Goal: Task Accomplishment & Management: Manage account settings

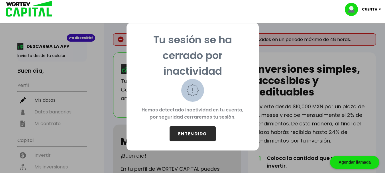
click at [195, 132] on button "ENTENDIDO" at bounding box center [193, 133] width 46 height 15
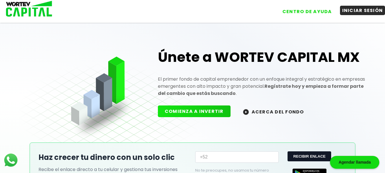
click at [357, 14] on button "INICIAR SESIÓN" at bounding box center [362, 10] width 45 height 9
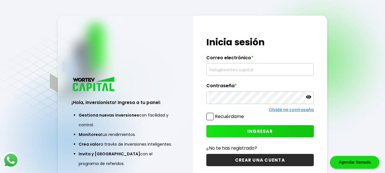
type input "[EMAIL_ADDRESS][DOMAIN_NAME]"
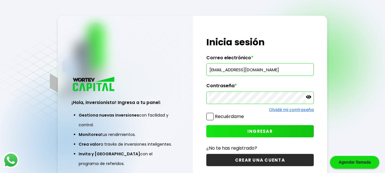
click at [309, 97] on icon at bounding box center [308, 96] width 5 height 3
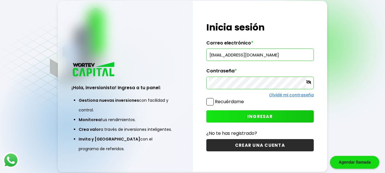
scroll to position [15, 0]
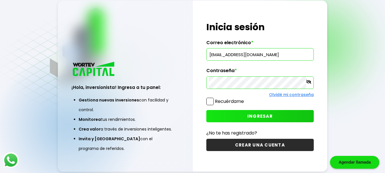
click at [257, 116] on span "INGRESAR" at bounding box center [259, 116] width 25 height 6
click at [192, 65] on div "¡Hola, inversionista! Ingresa a tu panel: Gestiona nuevas inversiones con facil…" at bounding box center [125, 110] width 135 height 124
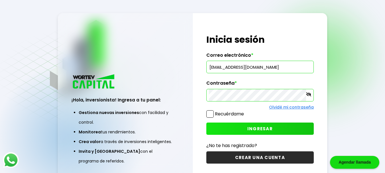
scroll to position [0, 0]
